Goal: Entertainment & Leisure: Consume media (video, audio)

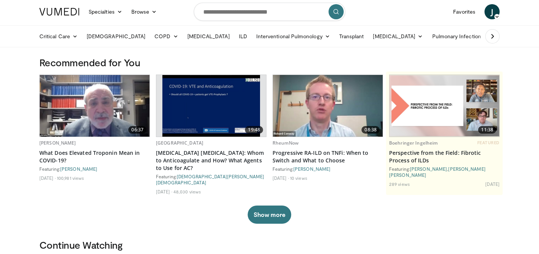
scroll to position [4, 0]
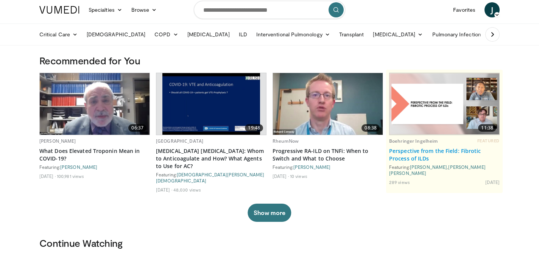
click at [414, 150] on link "Perspective from the Field: Fibrotic Process of ILDs" at bounding box center [444, 154] width 111 height 15
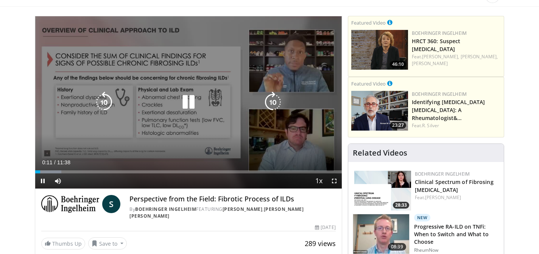
scroll to position [47, 0]
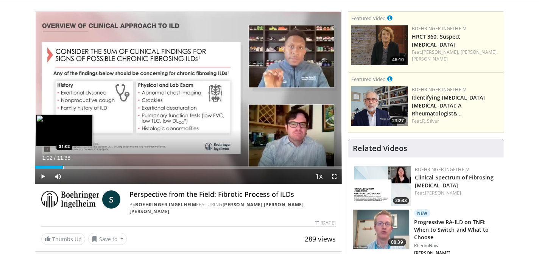
click at [63, 166] on div "Progress Bar" at bounding box center [63, 167] width 1 height 3
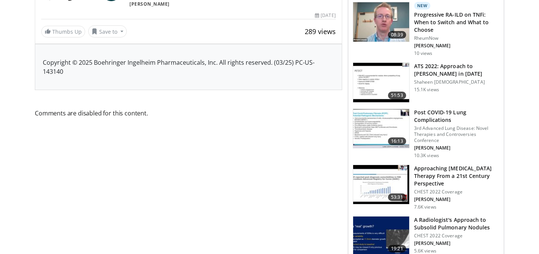
scroll to position [0, 0]
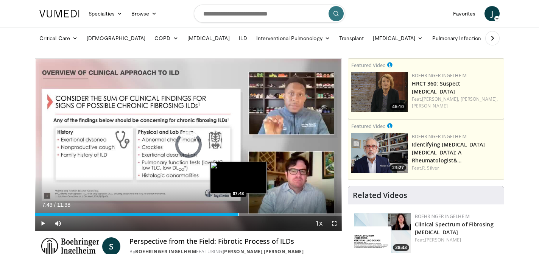
click at [238, 214] on div "Progress Bar" at bounding box center [238, 214] width 1 height 3
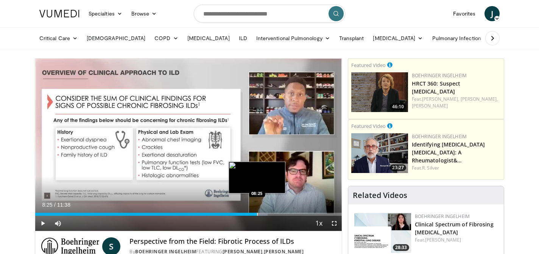
click at [257, 212] on div "Loaded : 75.89% 07:48 08:25" at bounding box center [188, 212] width 307 height 7
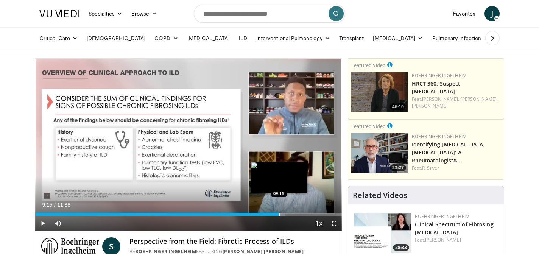
click at [279, 215] on div "Progress Bar" at bounding box center [279, 214] width 1 height 3
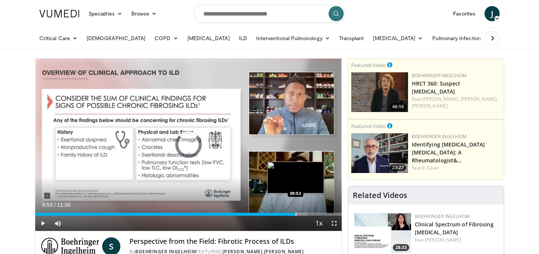
click at [296, 214] on div "Progress Bar" at bounding box center [296, 214] width 1 height 3
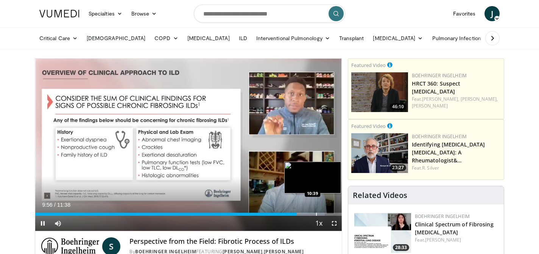
click at [316, 214] on div "Progress Bar" at bounding box center [316, 214] width 1 height 3
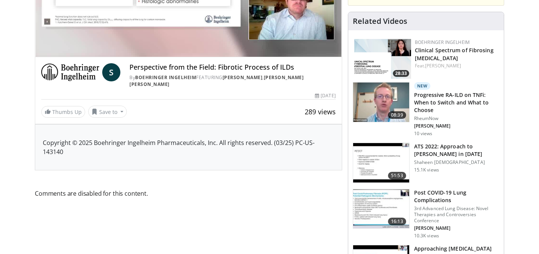
scroll to position [175, 0]
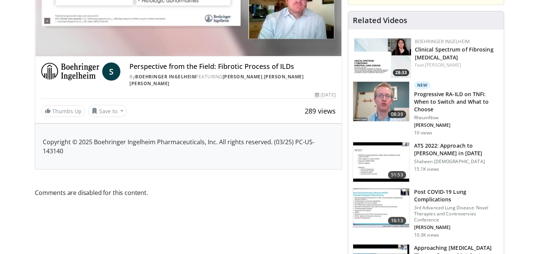
click at [433, 198] on h3 "Post COVID-19 Lung Complications" at bounding box center [456, 195] width 85 height 15
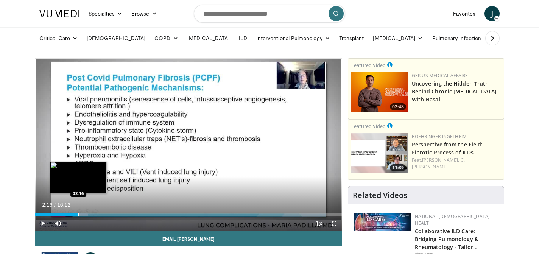
click at [78, 213] on div "Progress Bar" at bounding box center [78, 214] width 1 height 3
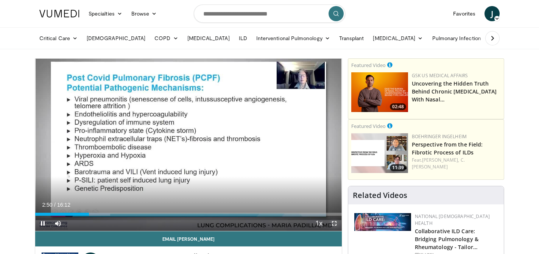
click at [335, 224] on span "Video Player" at bounding box center [334, 223] width 15 height 15
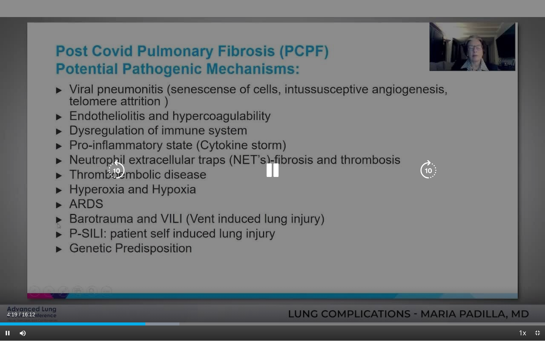
click at [533, 186] on div "30 seconds Tap to unmute" at bounding box center [272, 170] width 545 height 340
click at [536, 203] on div "10 seconds Tap to unmute" at bounding box center [272, 170] width 545 height 340
click at [534, 209] on div "10 seconds Tap to unmute" at bounding box center [272, 170] width 545 height 340
click at [385, 105] on div "10 seconds Tap to unmute" at bounding box center [272, 170] width 545 height 340
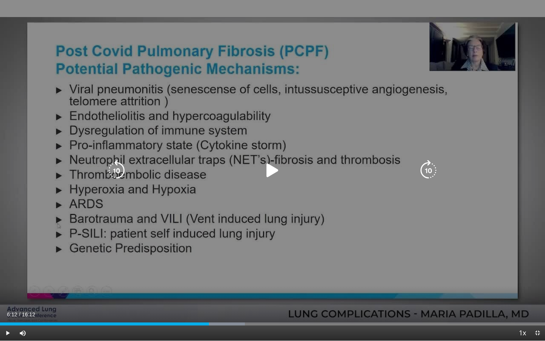
click at [273, 169] on icon "Video Player" at bounding box center [272, 170] width 21 height 21
click at [425, 170] on icon "Video Player" at bounding box center [428, 170] width 21 height 21
click at [429, 171] on icon "Video Player" at bounding box center [428, 170] width 21 height 21
click at [275, 166] on icon "Video Player" at bounding box center [272, 170] width 21 height 21
click at [267, 167] on icon "Video Player" at bounding box center [272, 170] width 21 height 21
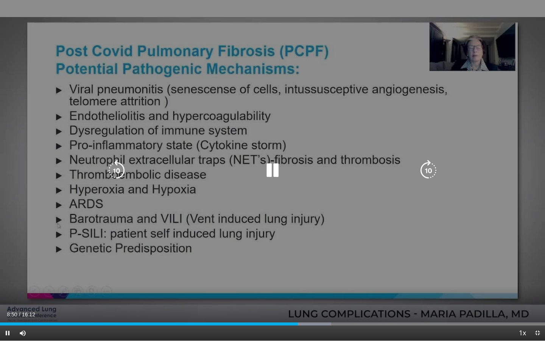
click at [270, 171] on icon "Video Player" at bounding box center [272, 170] width 21 height 21
click at [114, 169] on icon "Video Player" at bounding box center [116, 170] width 21 height 21
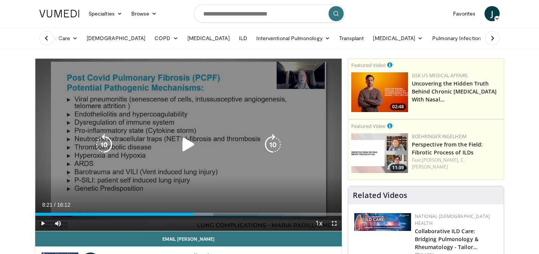
click at [170, 177] on div "20 seconds Tap to unmute" at bounding box center [188, 145] width 307 height 172
click at [178, 143] on icon "Video Player" at bounding box center [188, 144] width 21 height 21
click at [176, 143] on div "Video Player" at bounding box center [189, 144] width 184 height 15
click at [181, 143] on icon "Video Player" at bounding box center [188, 144] width 21 height 21
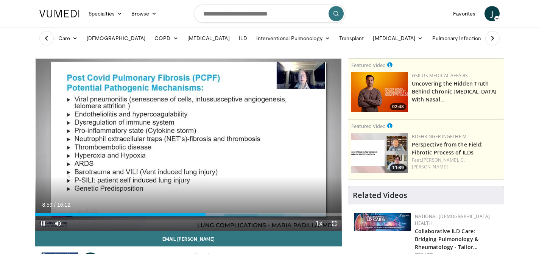
click at [335, 223] on span "Video Player" at bounding box center [334, 223] width 15 height 15
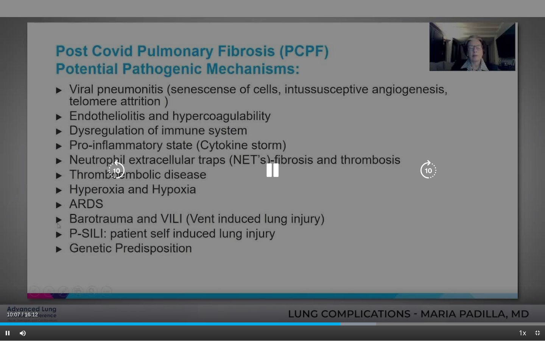
click at [501, 254] on div "10 seconds Tap to unmute" at bounding box center [272, 170] width 545 height 340
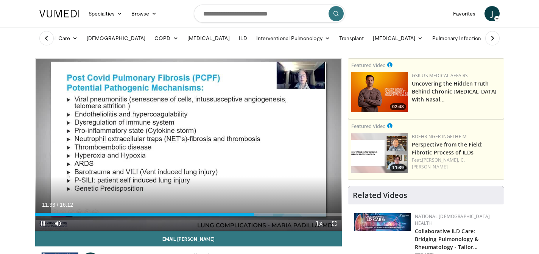
click at [44, 221] on video-js "**********" at bounding box center [188, 145] width 307 height 173
click at [44, 220] on span "Video Player" at bounding box center [42, 223] width 15 height 15
click at [44, 223] on span "Video Player" at bounding box center [42, 223] width 15 height 15
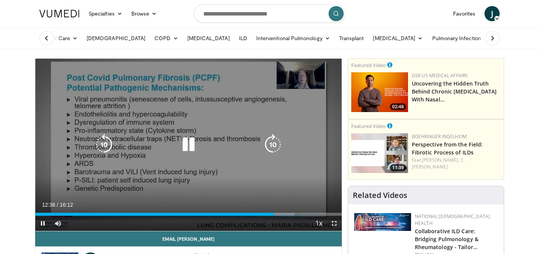
click at [102, 147] on icon "Video Player" at bounding box center [104, 144] width 21 height 21
click at [188, 149] on icon "Video Player" at bounding box center [188, 144] width 21 height 21
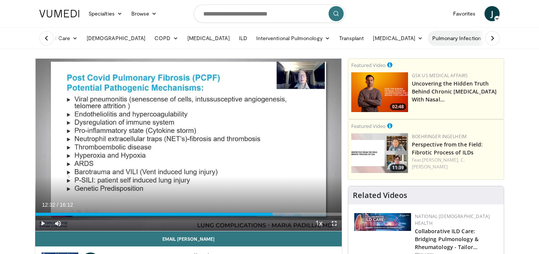
click at [433, 35] on link "Pulmonary Infection" at bounding box center [460, 38] width 65 height 15
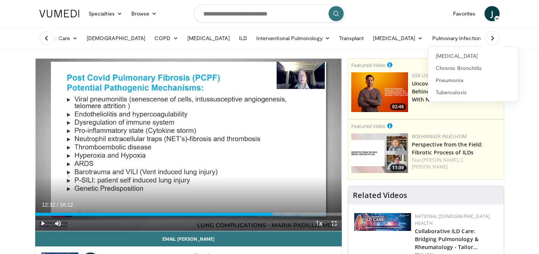
click at [493, 37] on link "Sleep Disorders" at bounding box center [520, 38] width 55 height 15
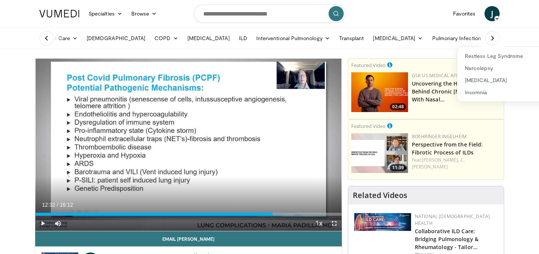
click at [493, 39] on icon at bounding box center [493, 38] width 8 height 8
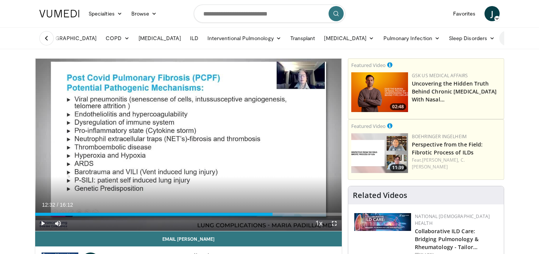
click at [499, 40] on link "Business" at bounding box center [518, 38] width 39 height 15
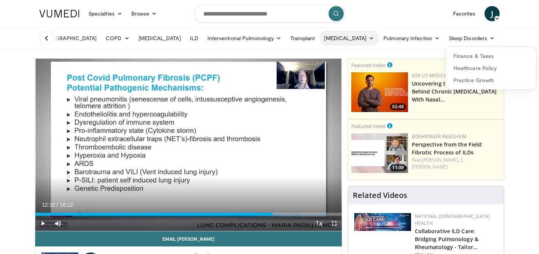
click at [320, 38] on link "[MEDICAL_DATA]" at bounding box center [349, 38] width 59 height 15
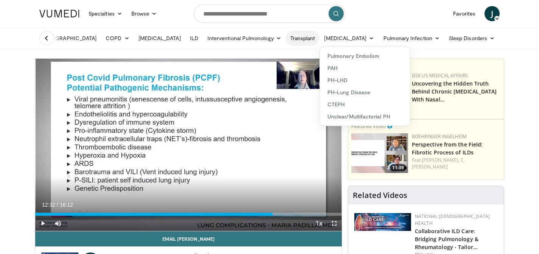
click at [286, 38] on link "Transplant" at bounding box center [303, 38] width 34 height 15
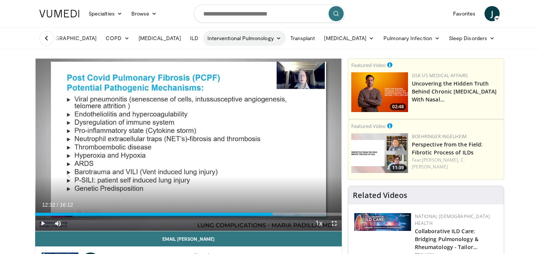
click at [203, 39] on link "Interventional Pulmonology" at bounding box center [244, 38] width 83 height 15
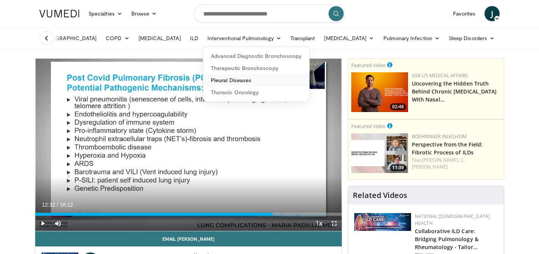
click at [203, 79] on link "Pleural Diseases" at bounding box center [256, 80] width 106 height 12
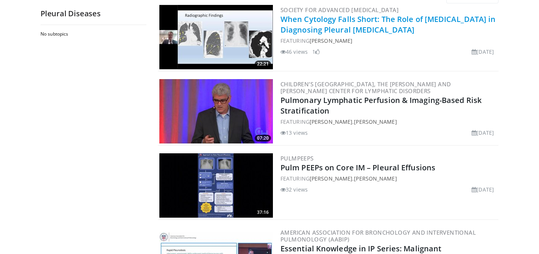
scroll to position [81, 0]
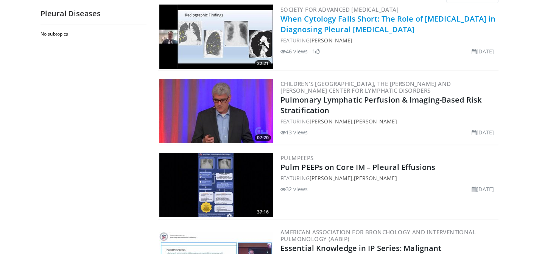
click at [335, 29] on link "When Cytology Falls Short: The Role of [MEDICAL_DATA] in Diagnosing Pleural [ME…" at bounding box center [388, 24] width 215 height 21
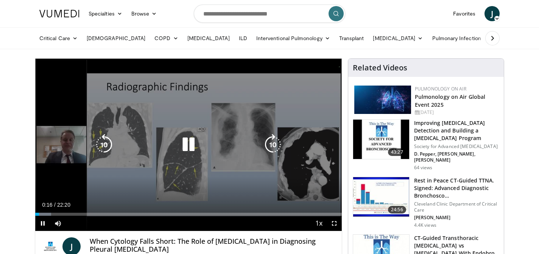
click at [186, 142] on icon "Video Player" at bounding box center [188, 144] width 21 height 21
